Goal: Information Seeking & Learning: Find specific page/section

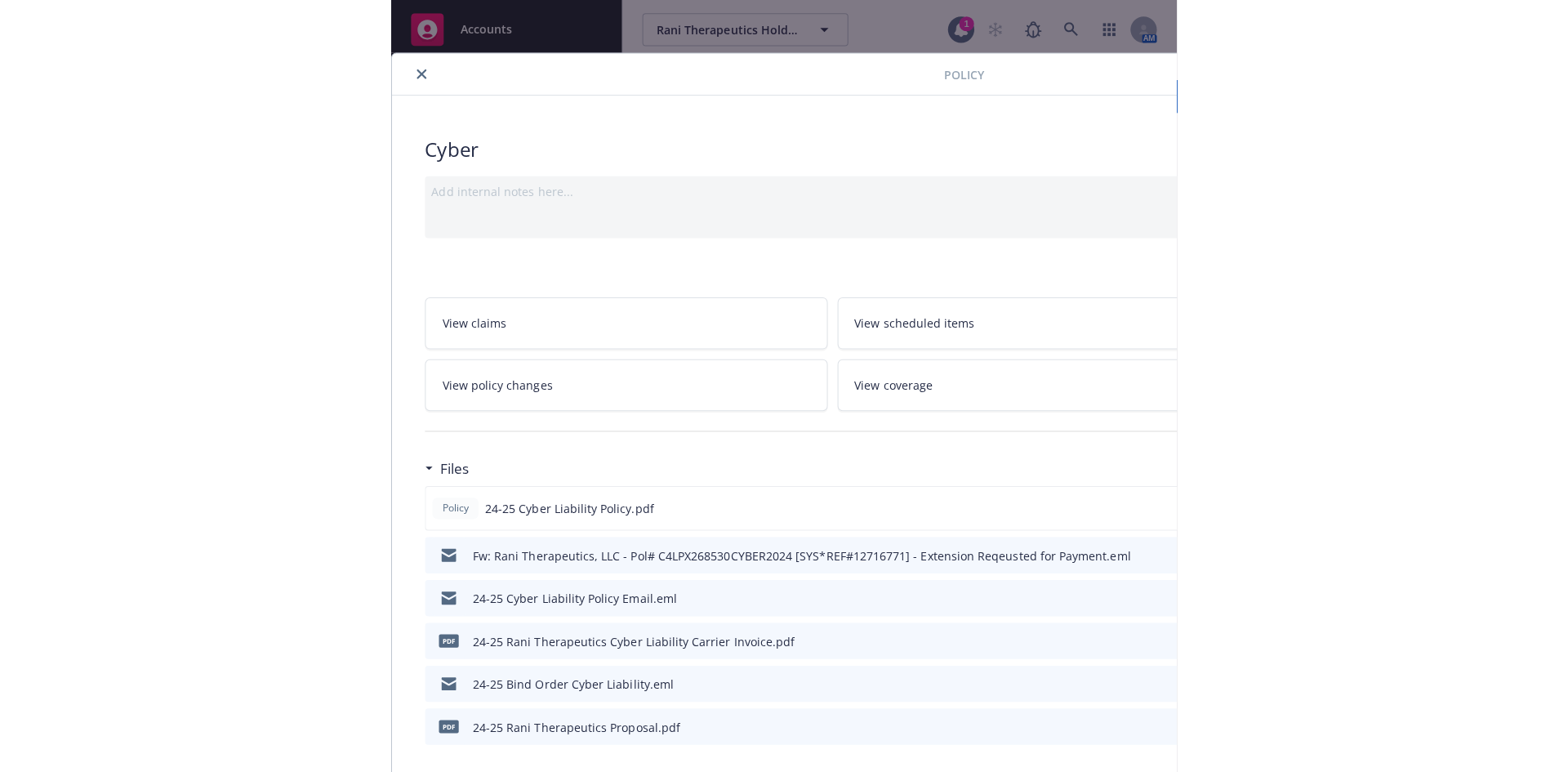
scroll to position [183, 0]
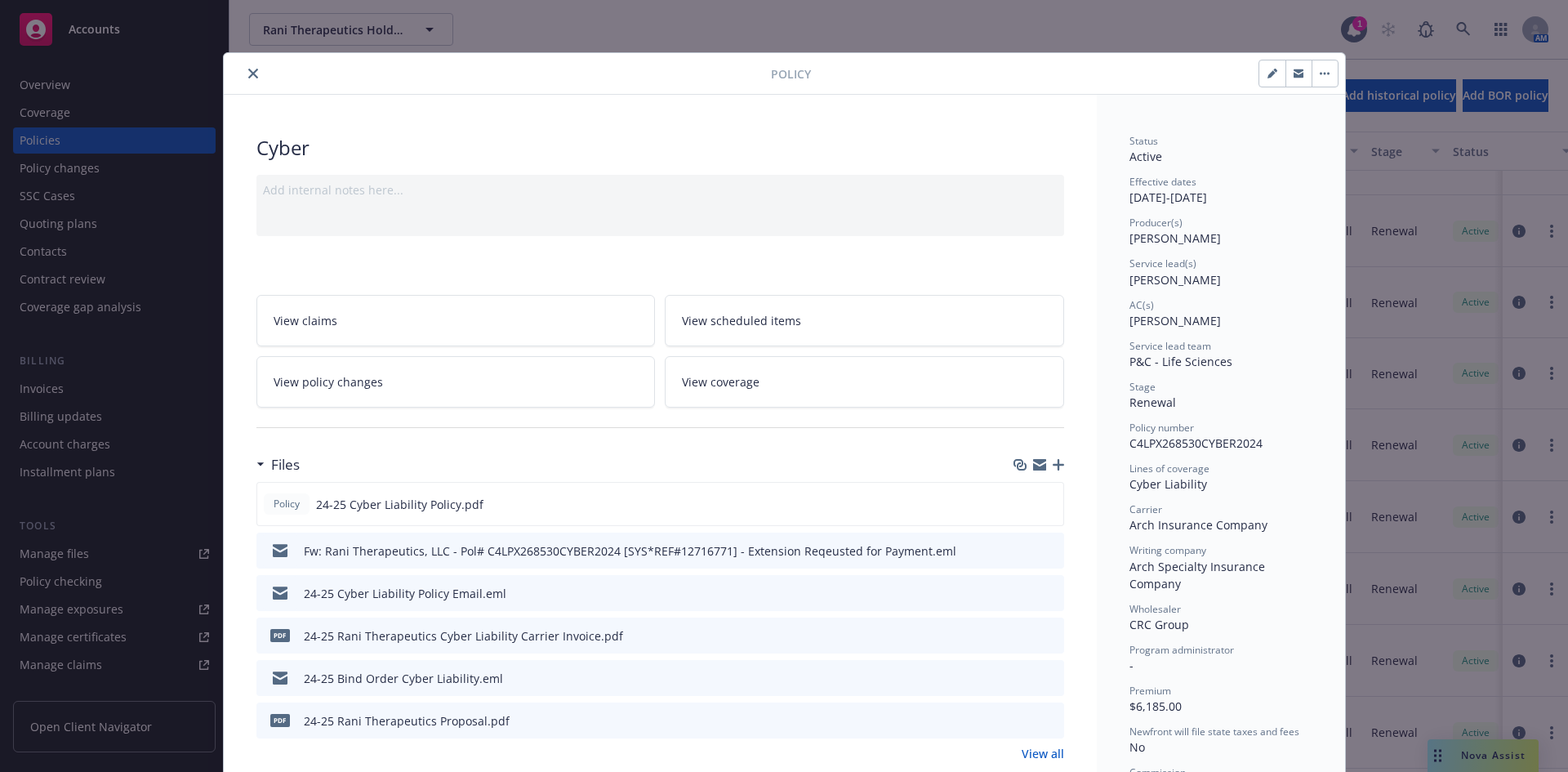
click at [249, 73] on icon "close" at bounding box center [253, 73] width 9 height 9
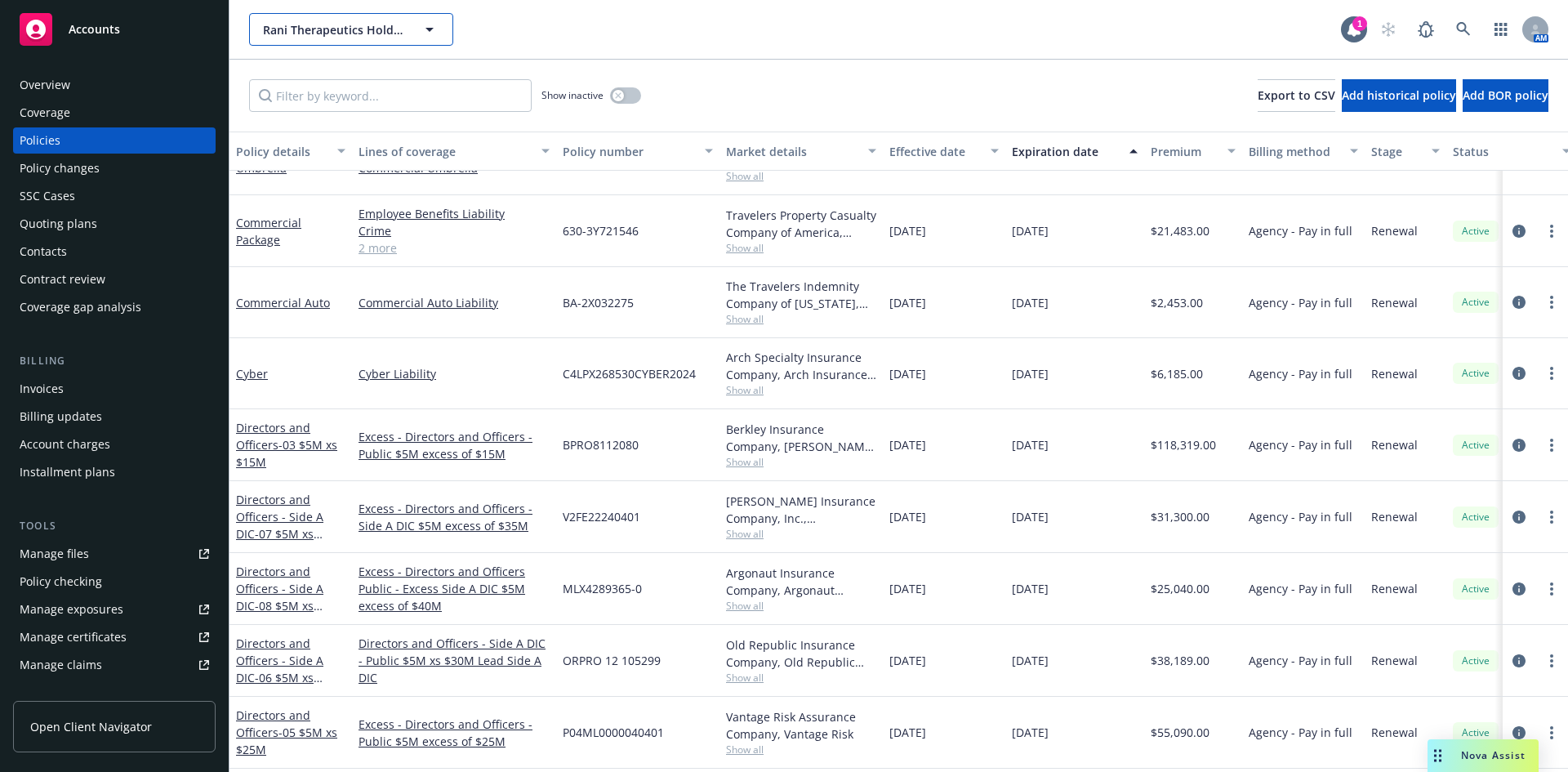
click at [435, 30] on icon "button" at bounding box center [429, 29] width 20 height 20
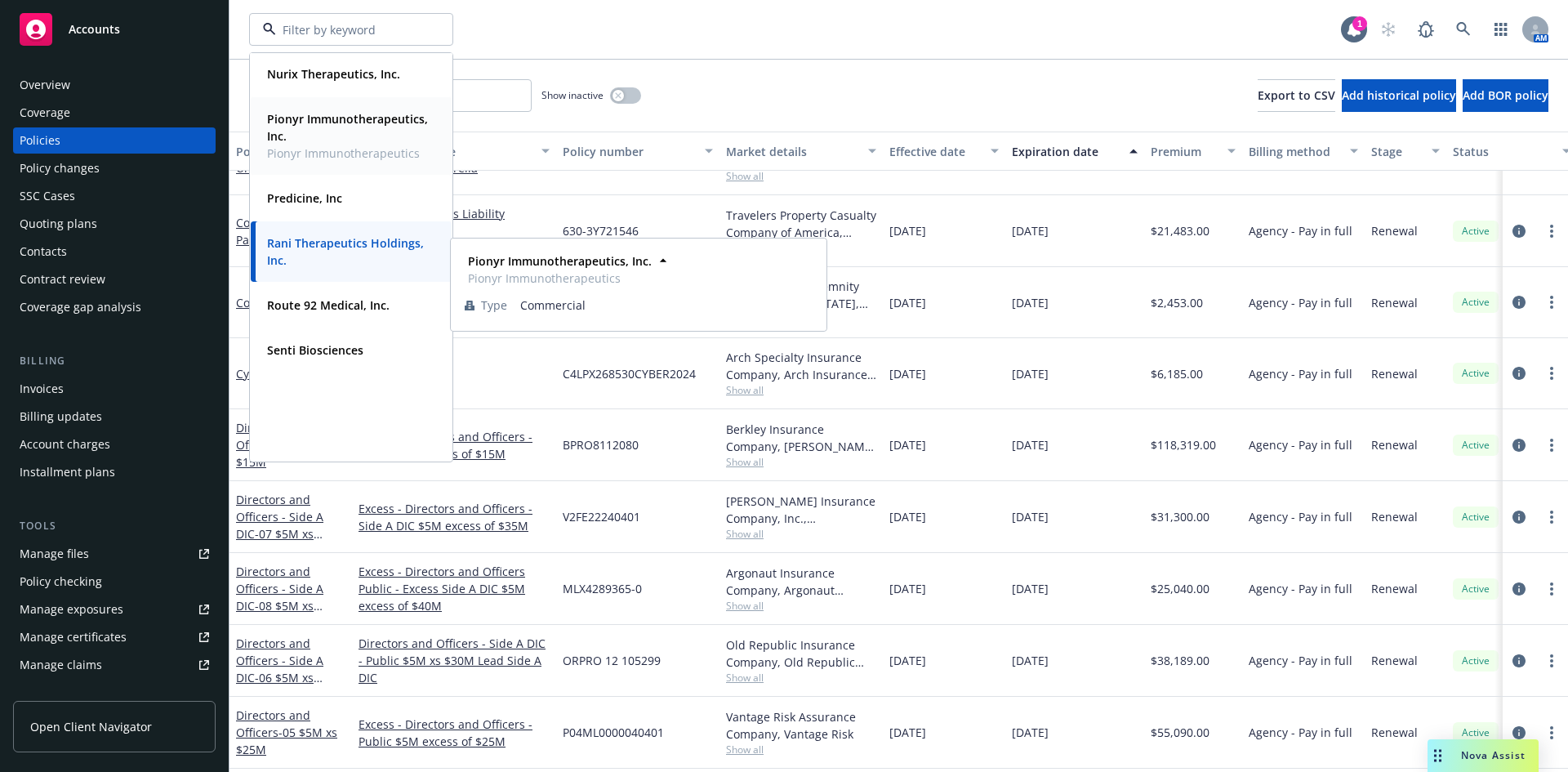
scroll to position [846, 0]
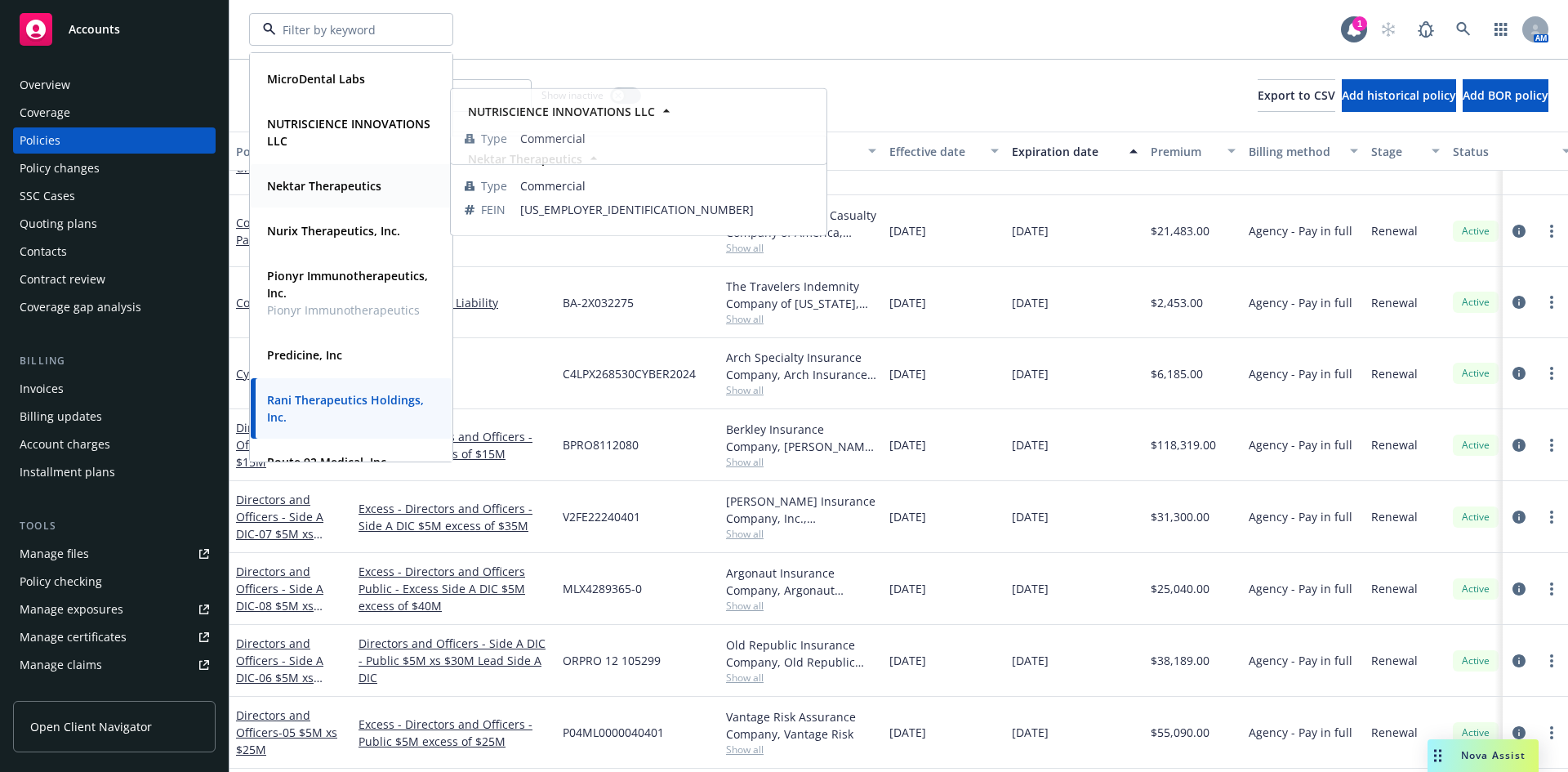
click at [311, 185] on strong "Nektar Therapeutics" at bounding box center [324, 186] width 114 height 15
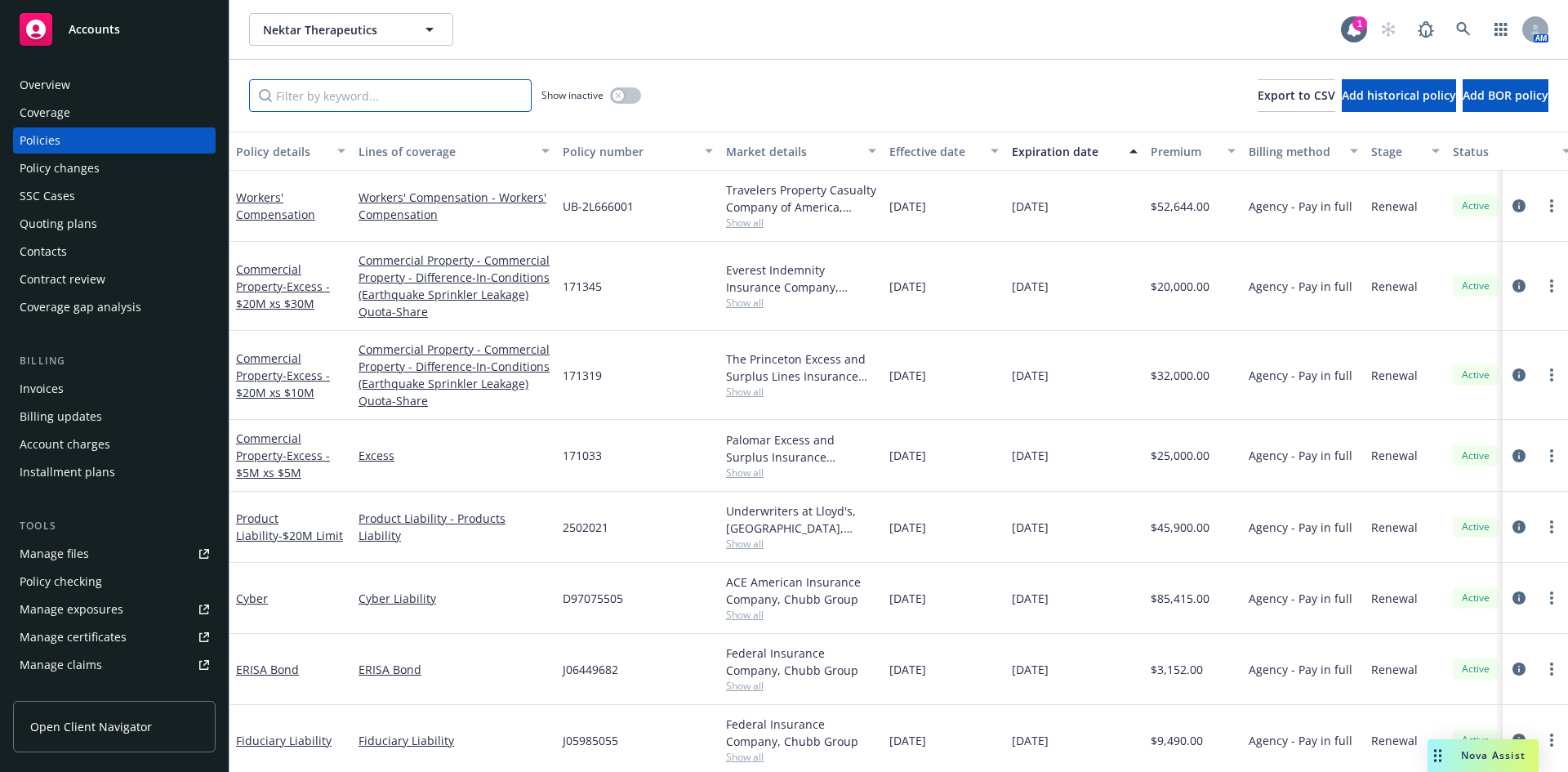
click at [423, 83] on input "Filter by keyword..." at bounding box center [390, 96] width 282 height 32
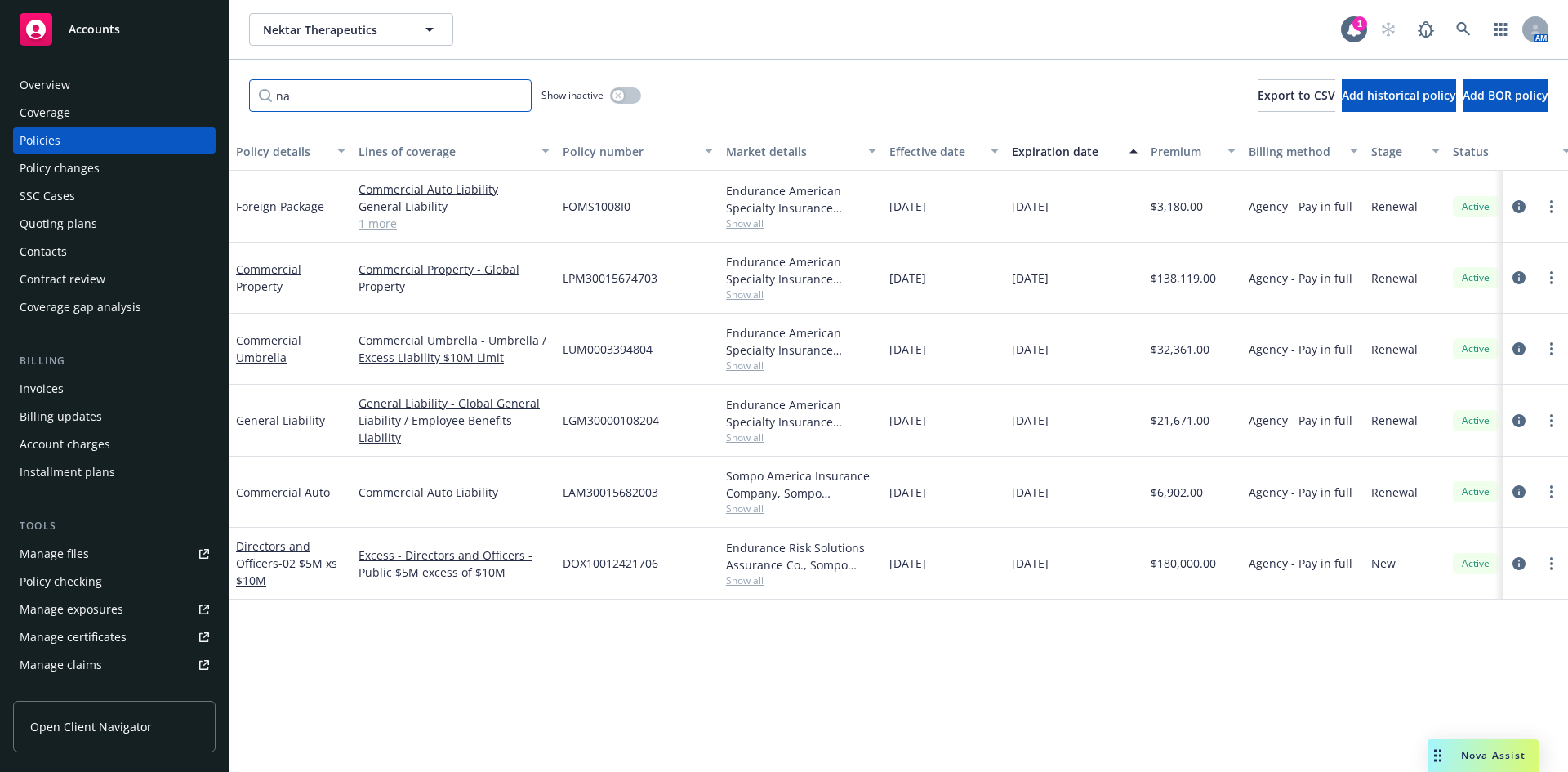
type input "n"
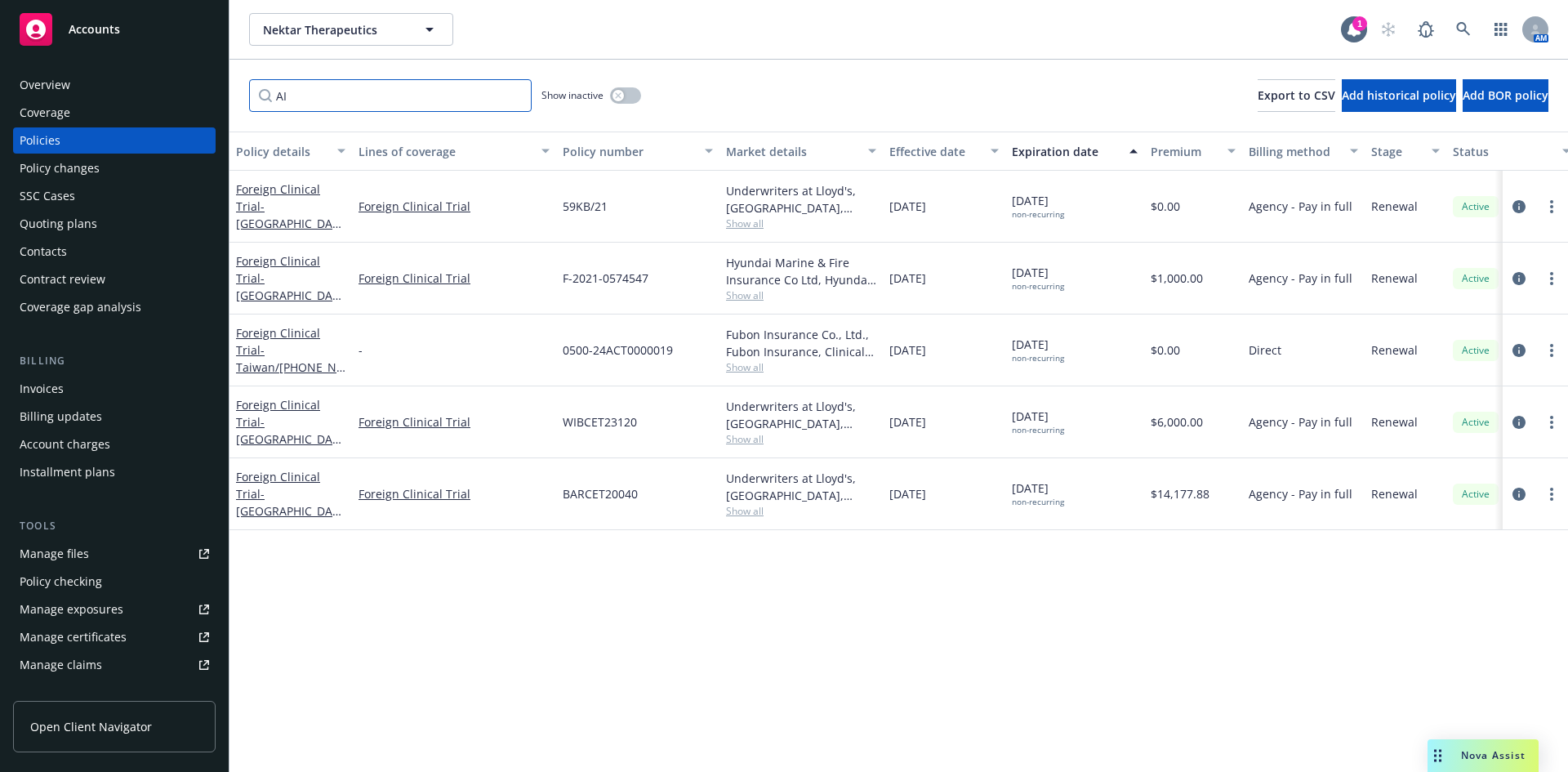
type input "A"
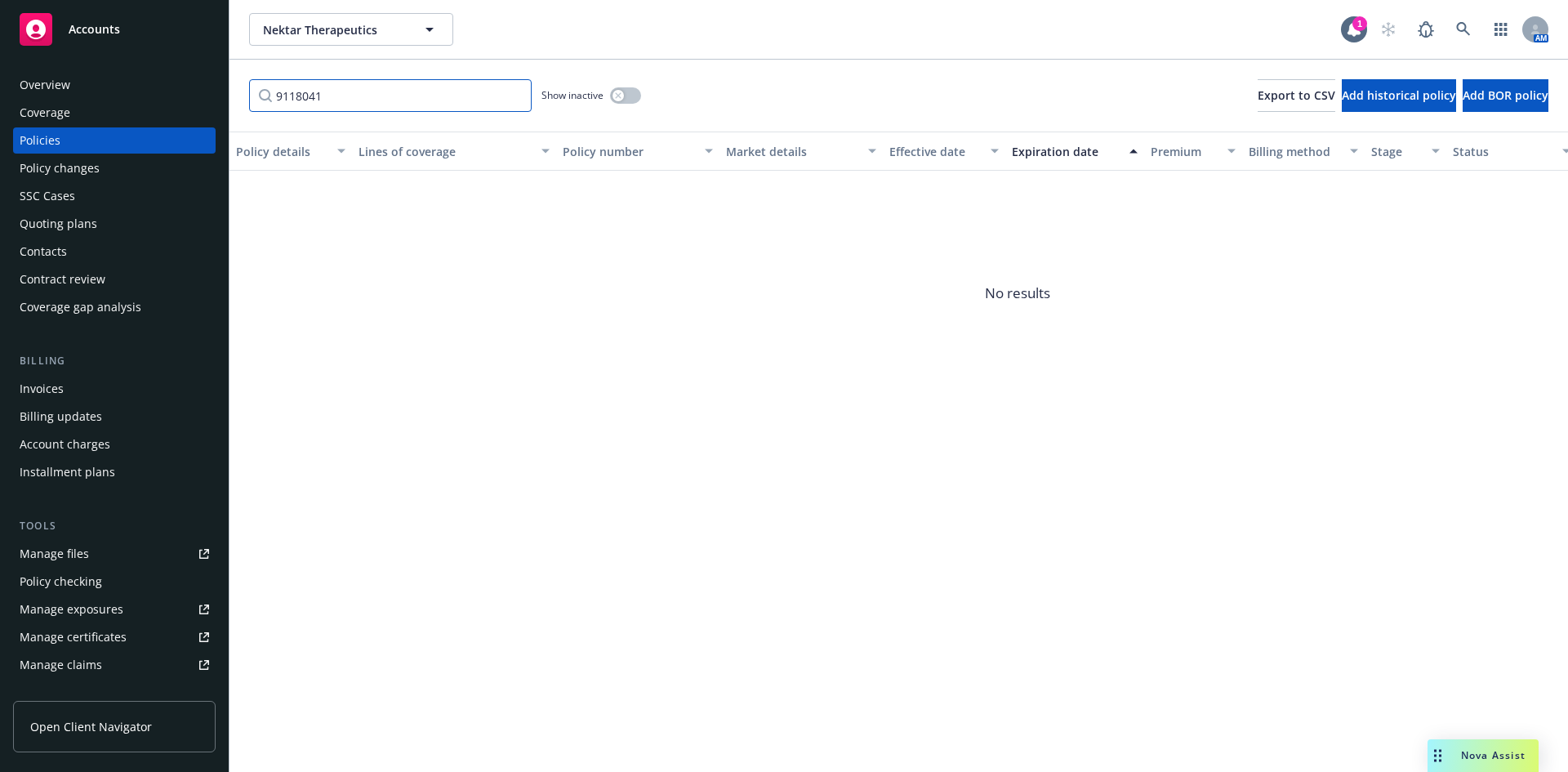
type input "9118041"
click at [623, 96] on div "button" at bounding box center [618, 95] width 11 height 11
drag, startPoint x: 357, startPoint y: 102, endPoint x: 233, endPoint y: 103, distance: 124.0
click at [233, 103] on div "9118041 Show inactive Export to CSV Add historical policy Add BOR policy" at bounding box center [898, 96] width 1339 height 72
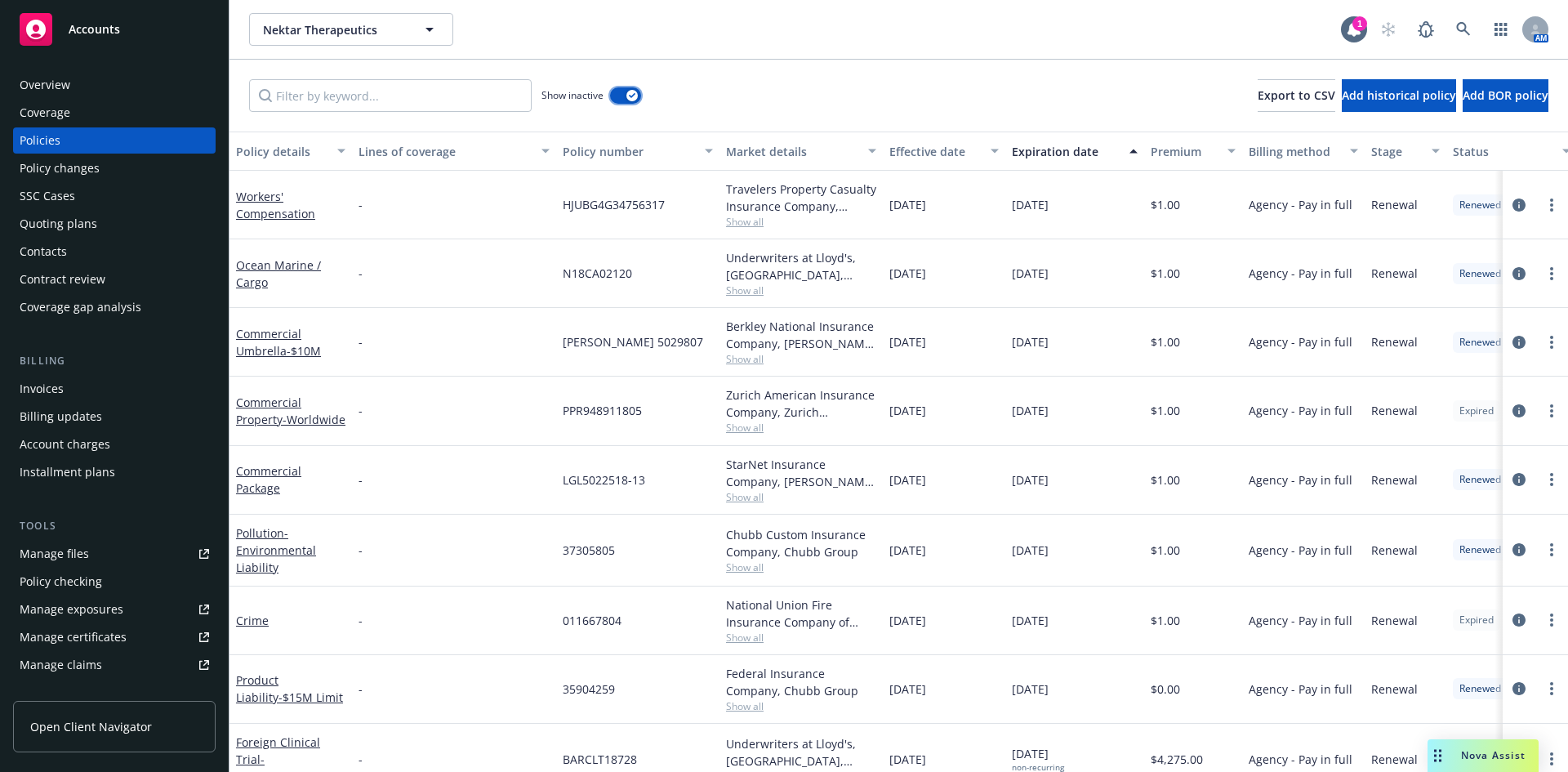
click at [630, 94] on icon "button" at bounding box center [632, 96] width 7 height 5
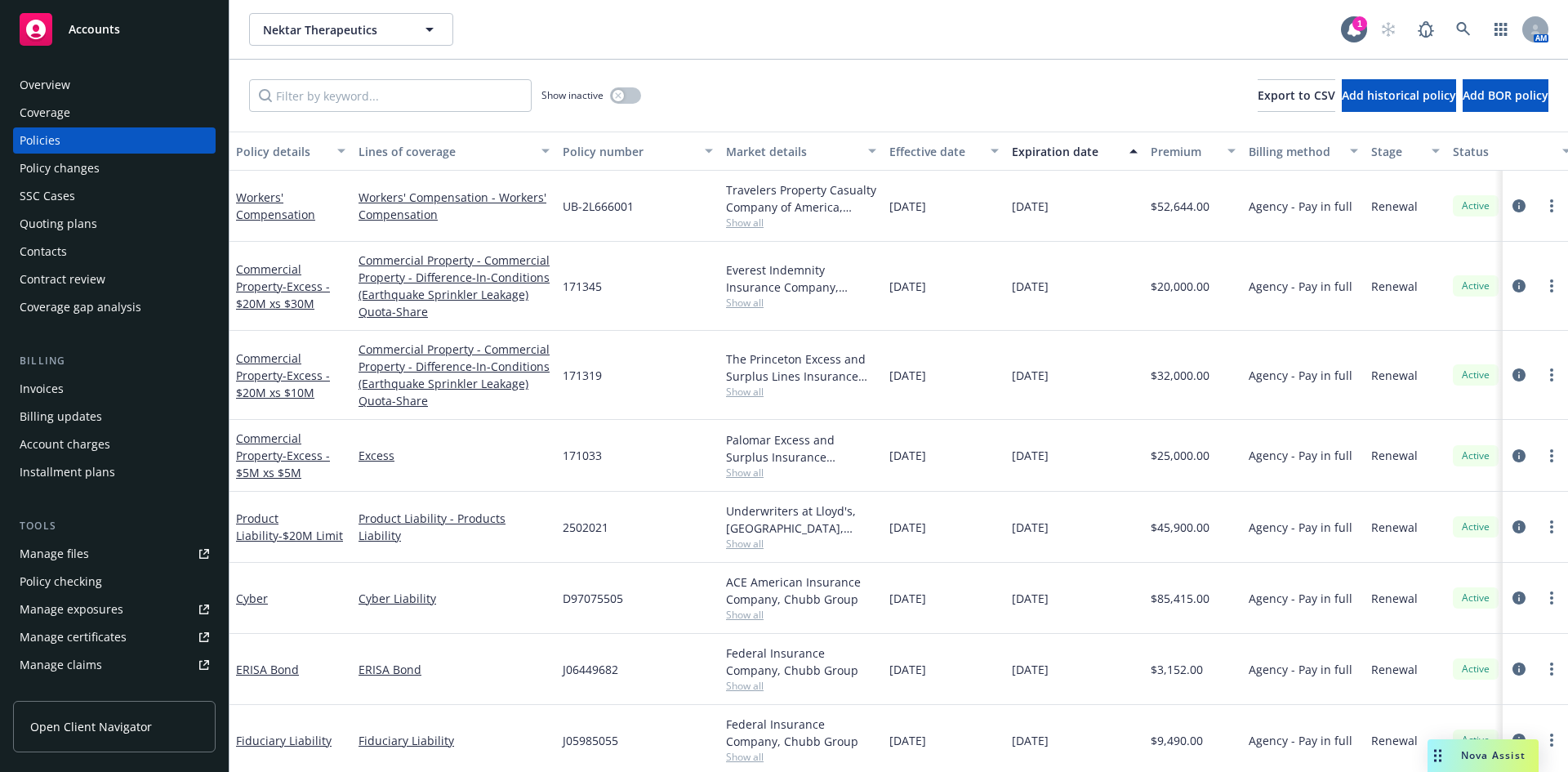
click at [64, 80] on div "Overview" at bounding box center [44, 84] width 50 height 26
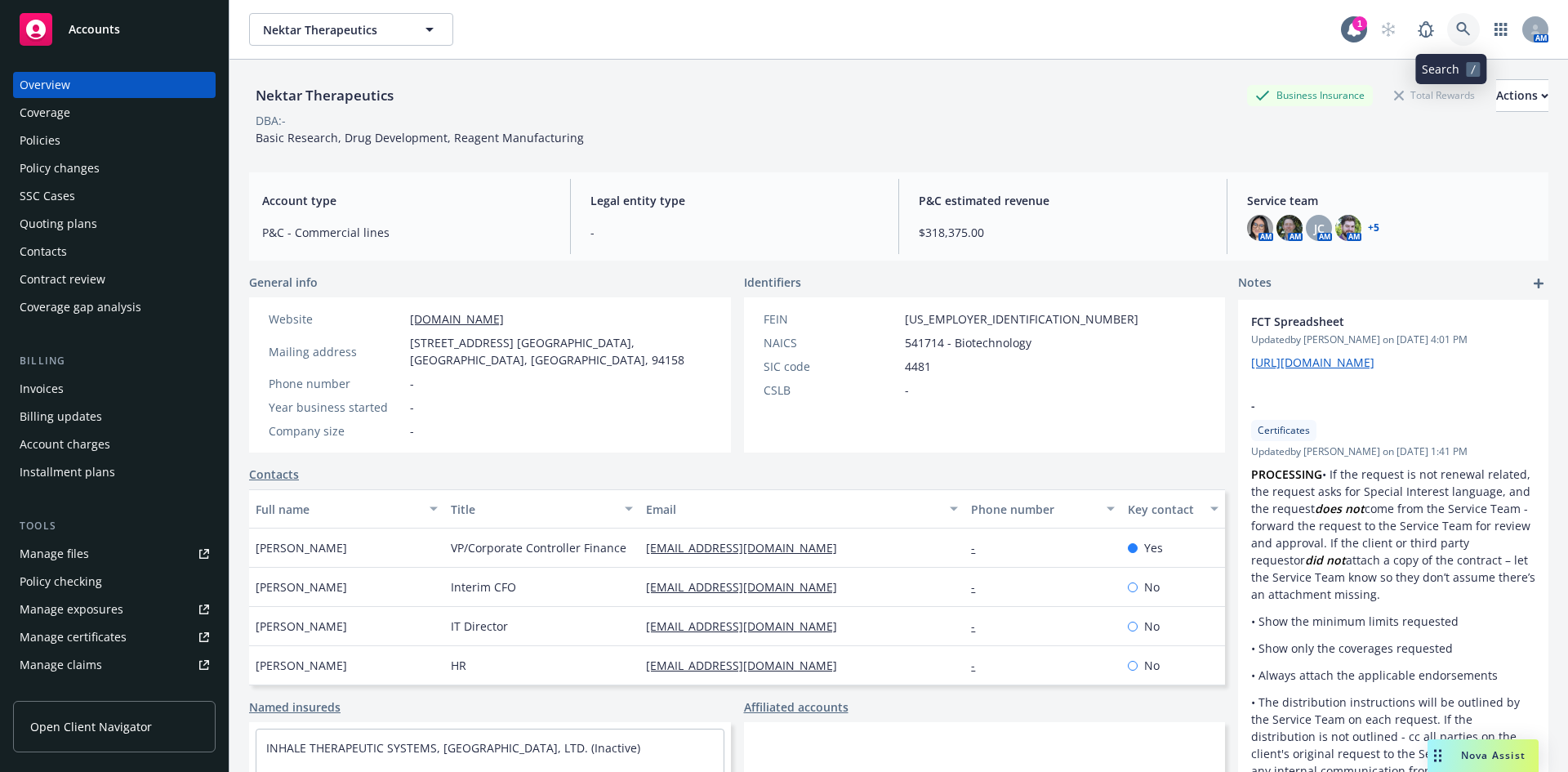
click at [778, 32] on link at bounding box center [1463, 29] width 32 height 32
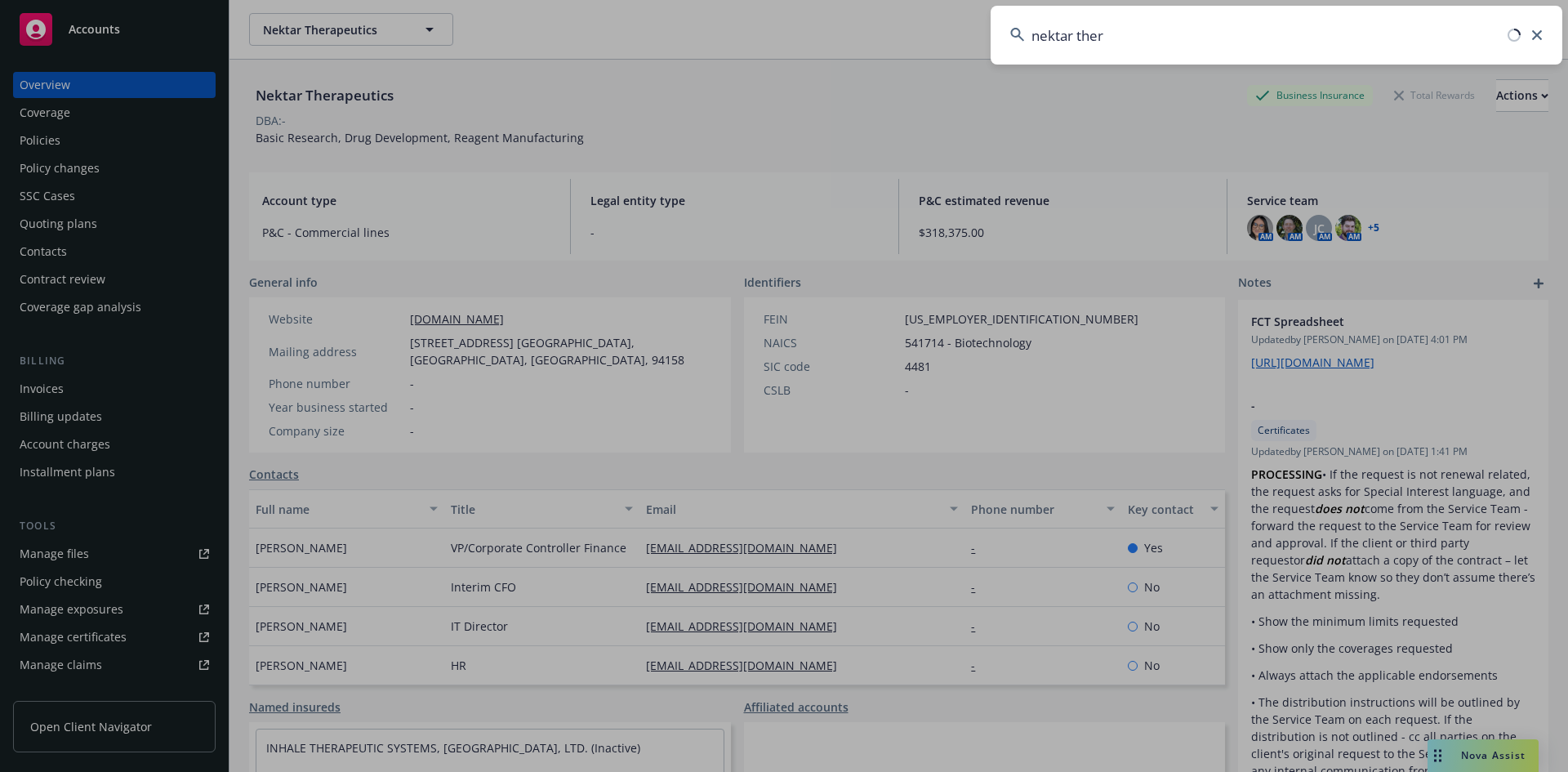
type input "nektar thera"
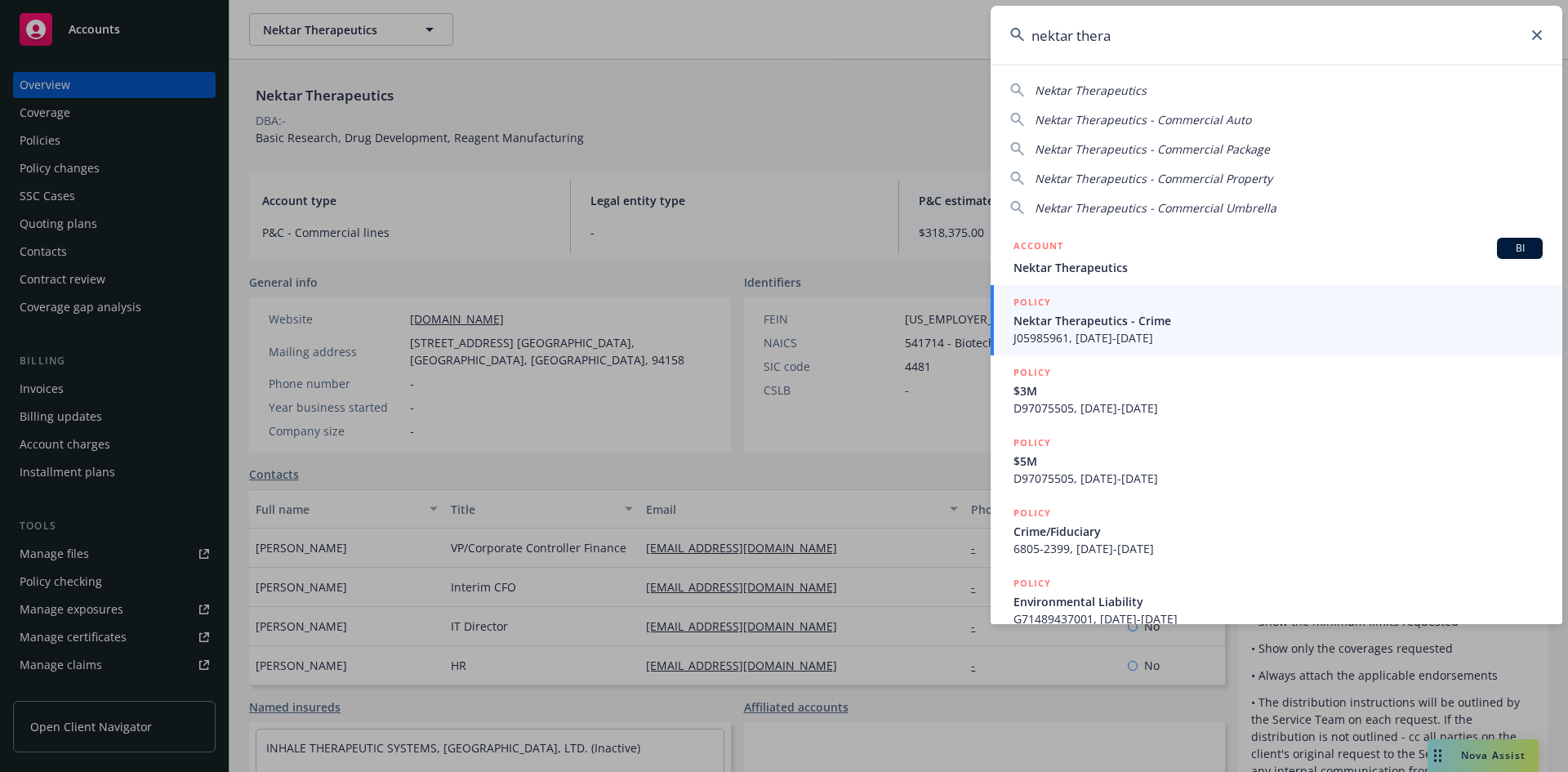
drag, startPoint x: 1212, startPoint y: 36, endPoint x: 1029, endPoint y: 47, distance: 183.3
click at [778, 48] on input "nektar thera" at bounding box center [1276, 35] width 572 height 59
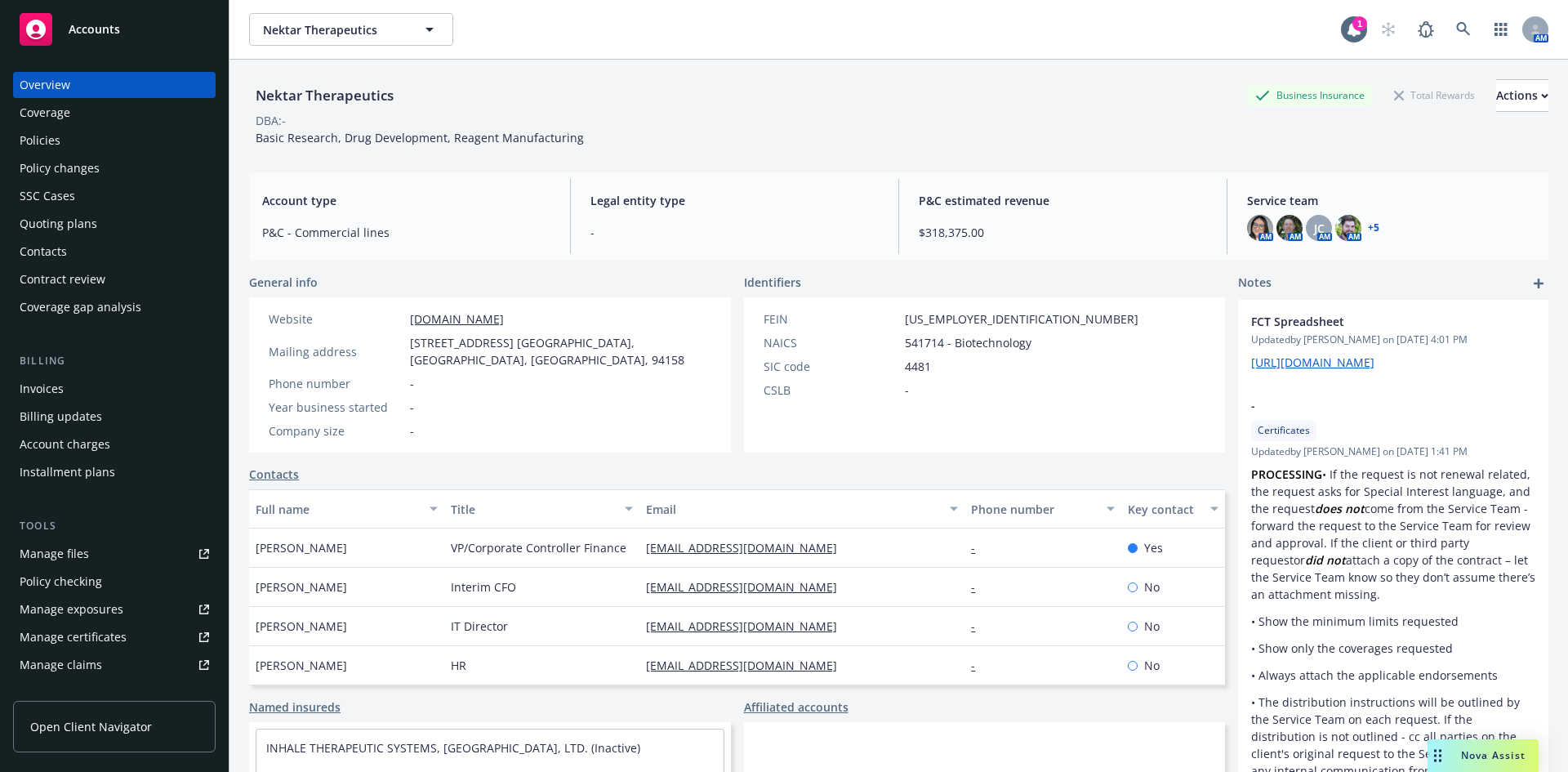
click at [778, 142] on div "Nektar Therapeutics Business Insurance Total Rewards Actions DBA: - Basic Resea…" at bounding box center [898, 113] width 1299 height 67
click at [56, 141] on div "Policies" at bounding box center [40, 140] width 41 height 26
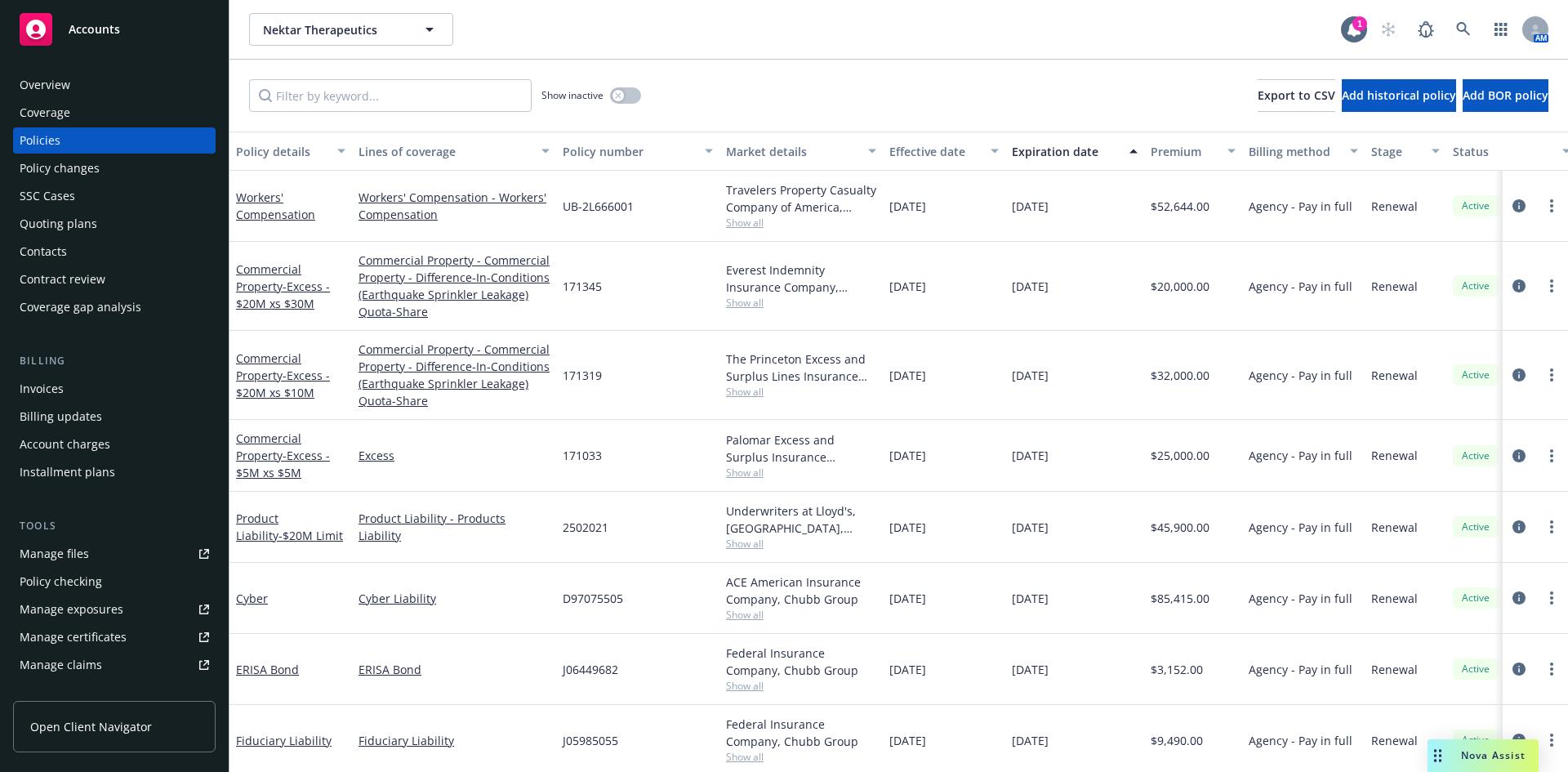
drag, startPoint x: 857, startPoint y: 64, endPoint x: 846, endPoint y: 66, distance: 11.2
click at [778, 64] on div "Show inactive Export to CSV Add historical policy Add BOR policy" at bounding box center [898, 96] width 1339 height 72
click at [90, 25] on span "Accounts" at bounding box center [94, 29] width 51 height 13
